Goal: Check status: Check status

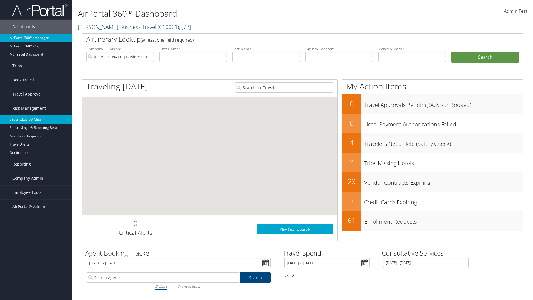
click at [36, 119] on link "SecurityLogic® Map" at bounding box center [36, 119] width 72 height 8
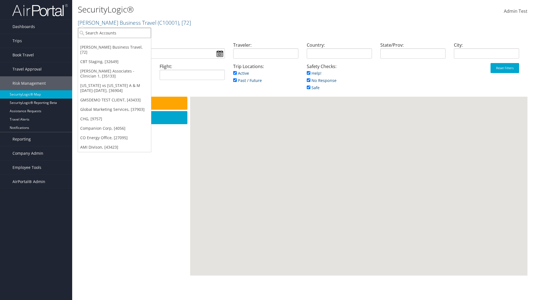
click at [114, 33] on input "search" at bounding box center [114, 33] width 73 height 10
type input "[PERSON_NAME] Business Travel"
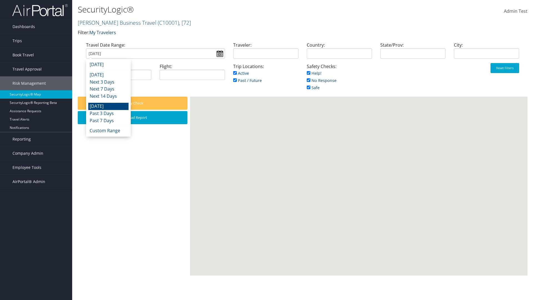
click at [155, 53] on input "[DATE]" at bounding box center [155, 53] width 139 height 10
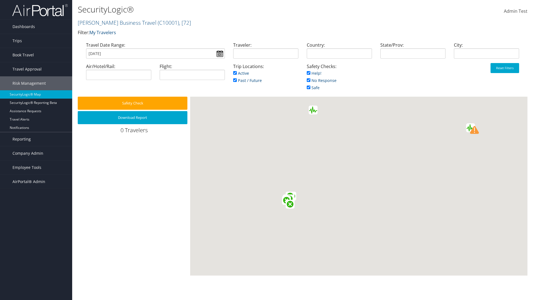
click at [155, 53] on input "[DATE]" at bounding box center [155, 53] width 139 height 10
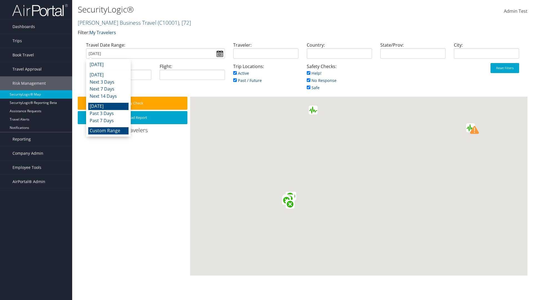
click at [108, 131] on li "Custom Range" at bounding box center [108, 130] width 40 height 7
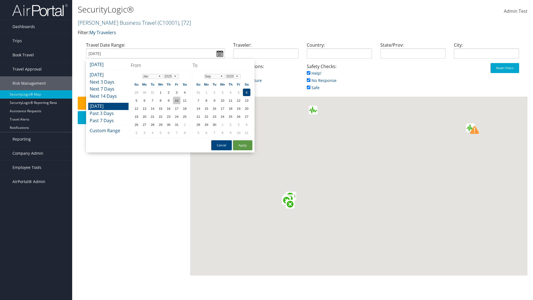
click at [177, 100] on td "10" at bounding box center [176, 100] width 7 height 7
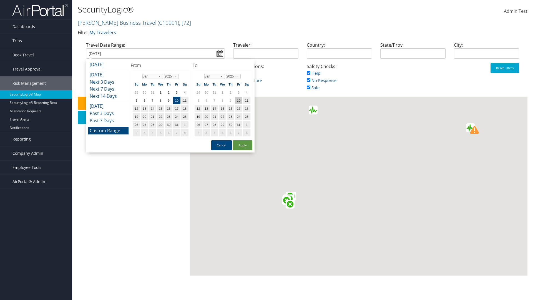
click at [239, 100] on td "10" at bounding box center [238, 100] width 7 height 7
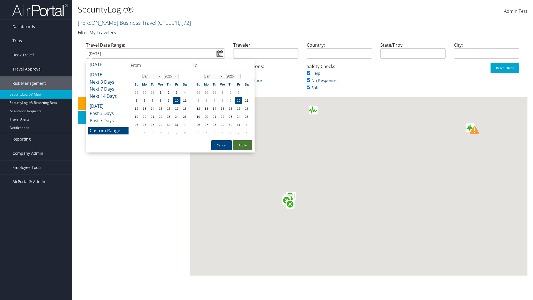
click at [243, 145] on button "Apply" at bounding box center [242, 145] width 19 height 10
type input "[DATE]"
